Goal: Task Accomplishment & Management: Use online tool/utility

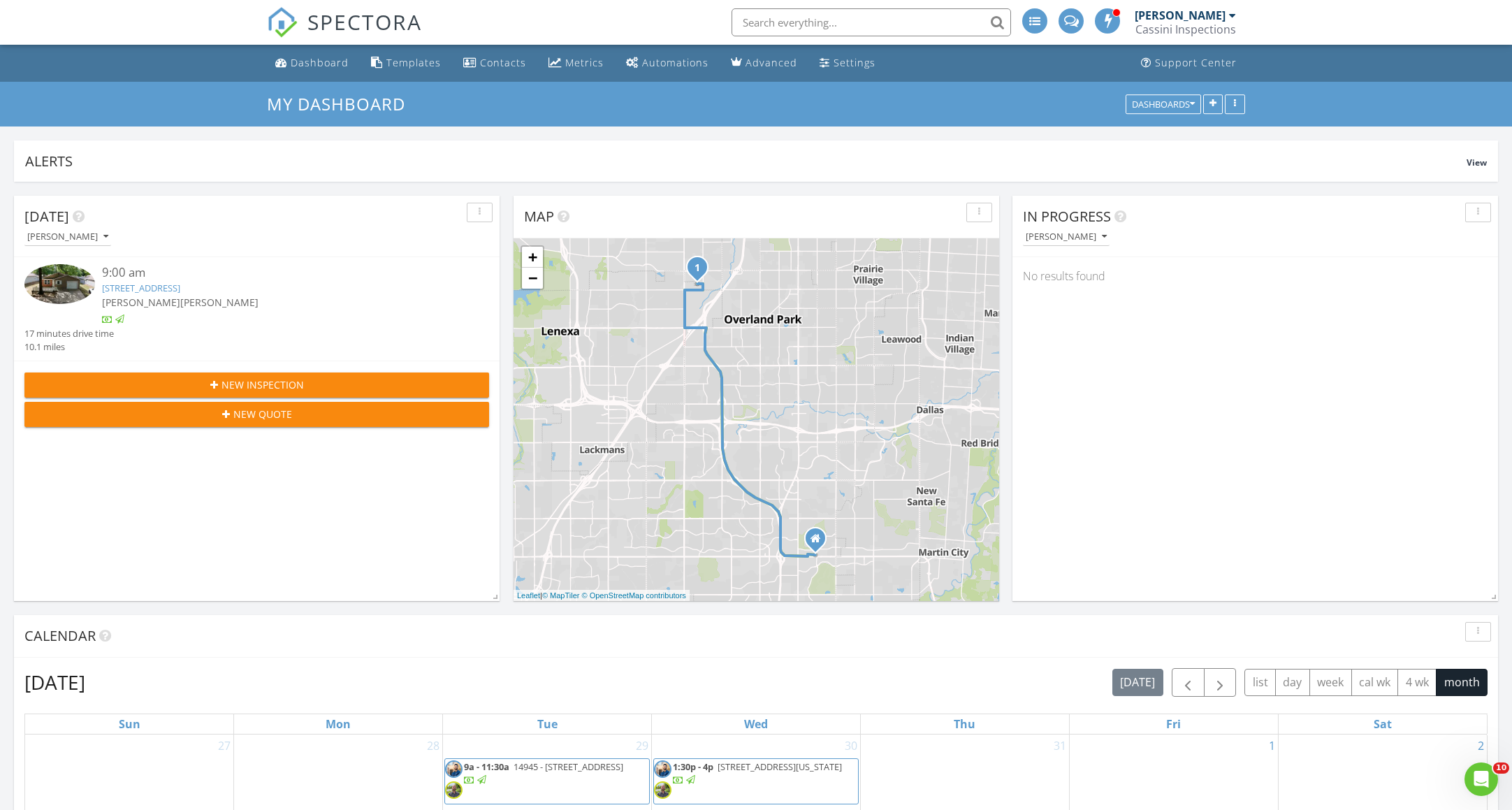
click at [181, 292] on link "11321 W 77th Terrace, Overland Park, KS 66214" at bounding box center [141, 288] width 78 height 13
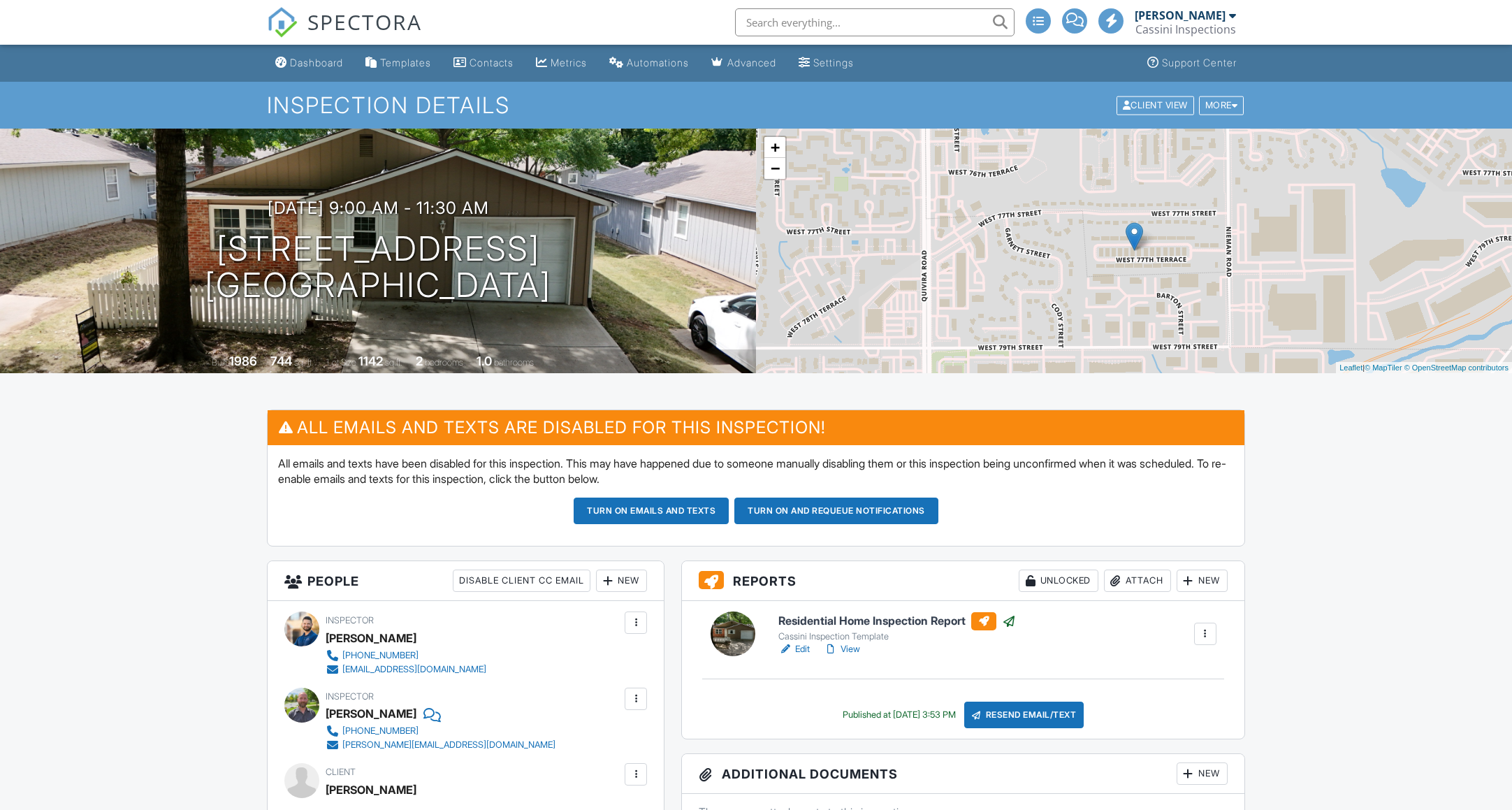
click at [1153, 588] on div "Attach" at bounding box center [1138, 581] width 67 height 22
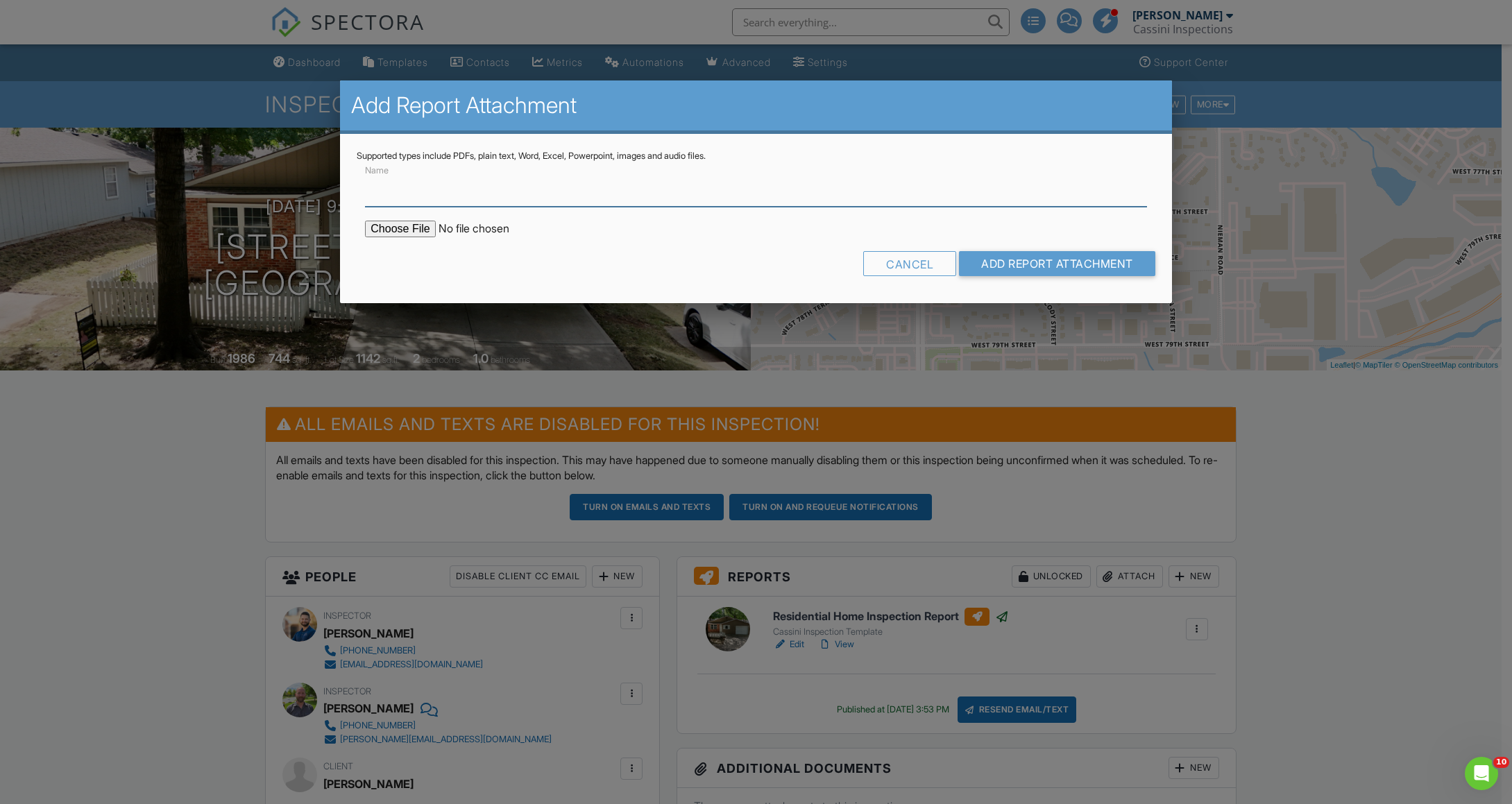
type input "WDI Report"
click at [389, 228] on input "file" at bounding box center [483, 229] width 236 height 17
type input "C:\fakepath\Service Inspection Report.pdf"
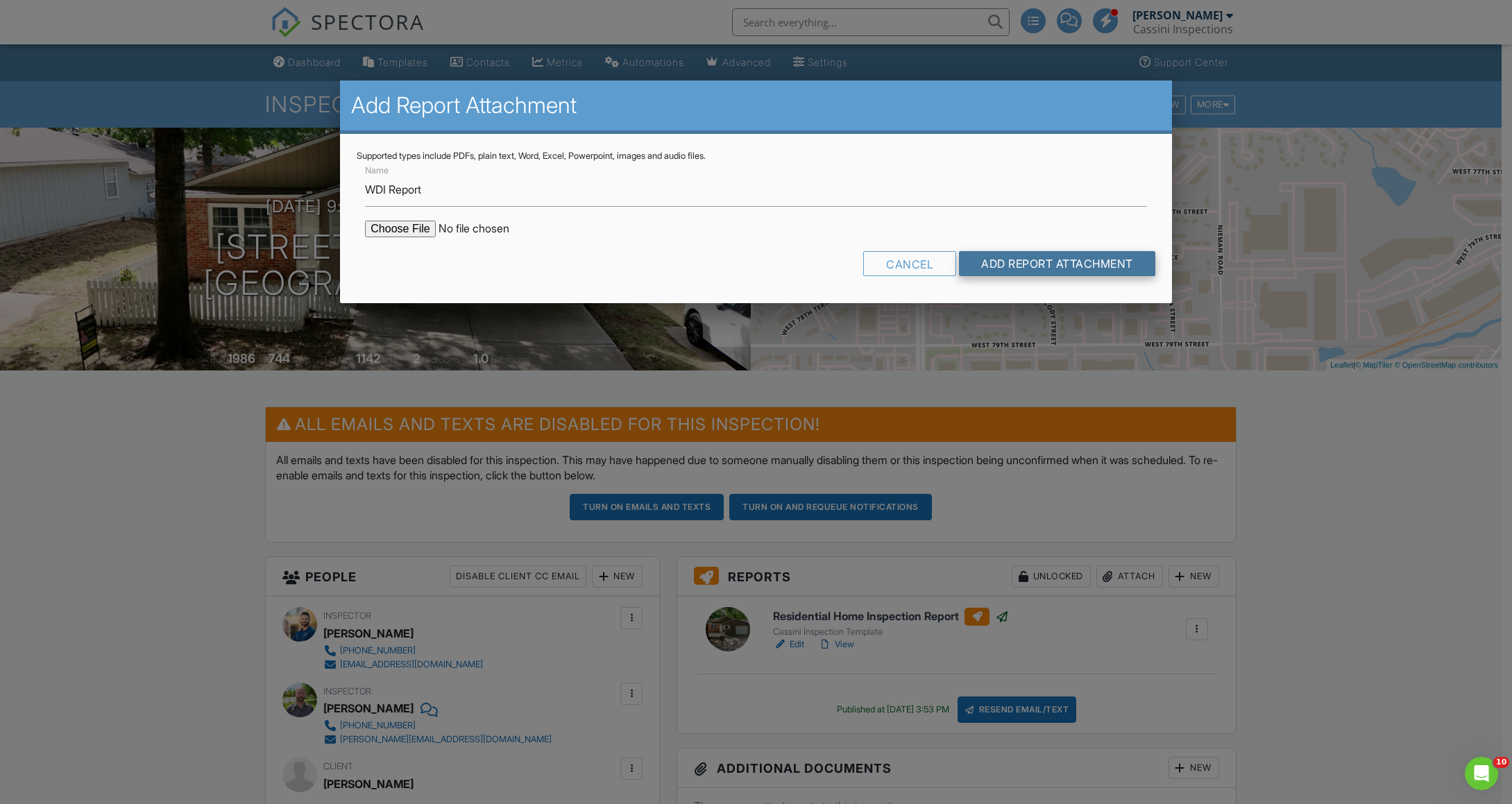
click at [1033, 268] on input "Add Report Attachment" at bounding box center [1057, 264] width 196 height 25
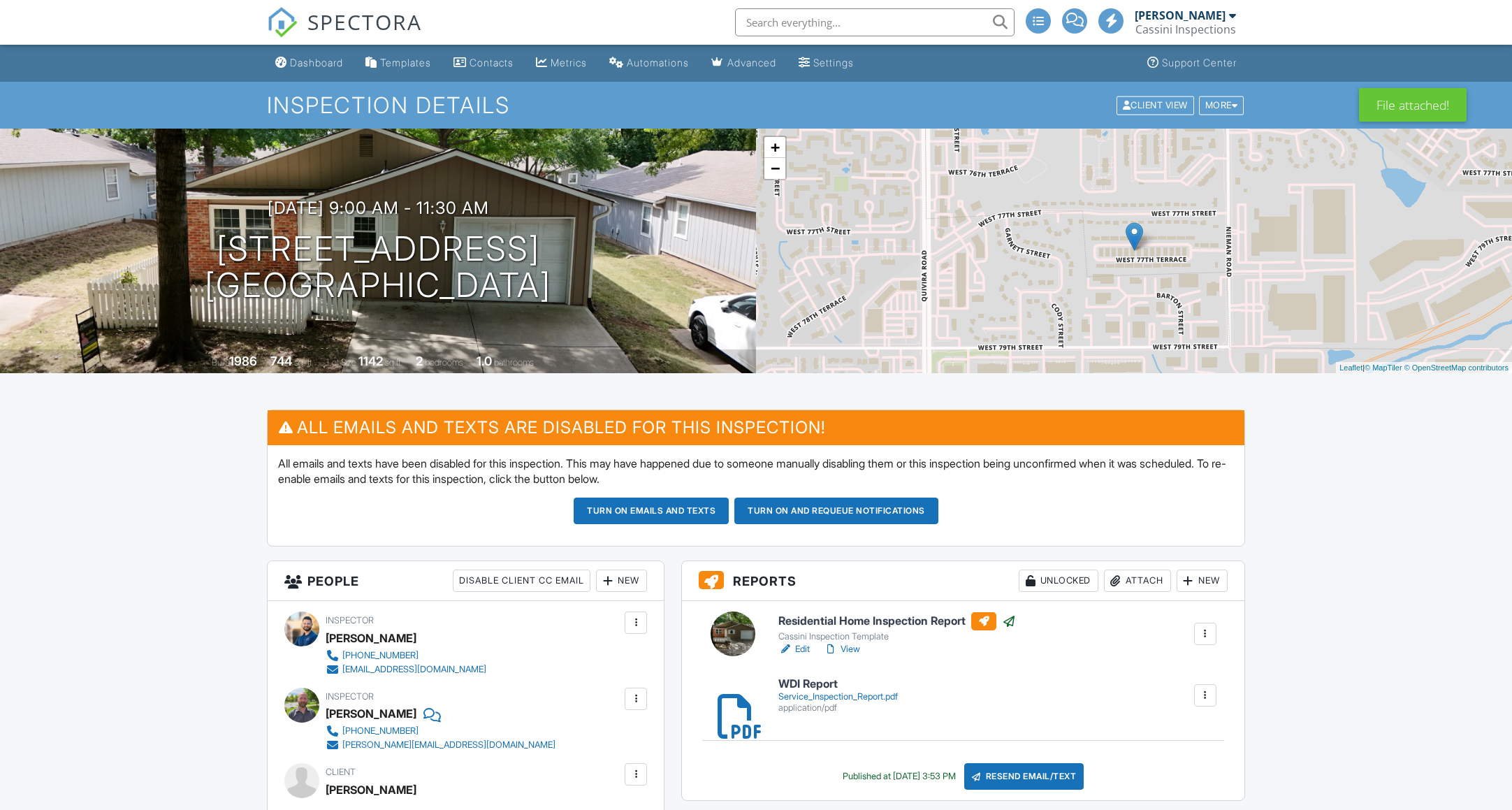
click at [855, 649] on link "View" at bounding box center [842, 649] width 37 height 14
